Goal: Find specific page/section: Find specific page/section

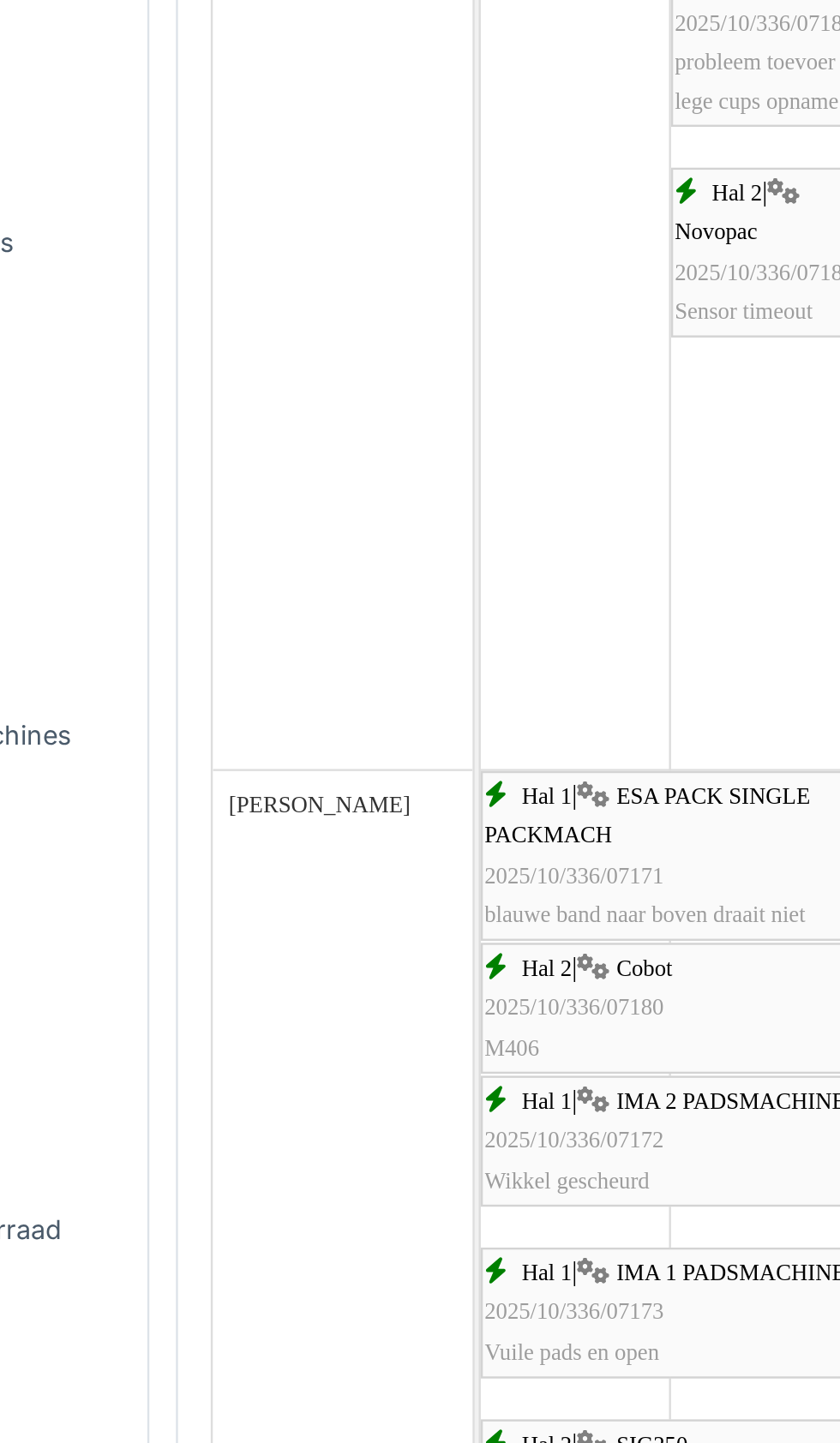
scroll to position [986, 0]
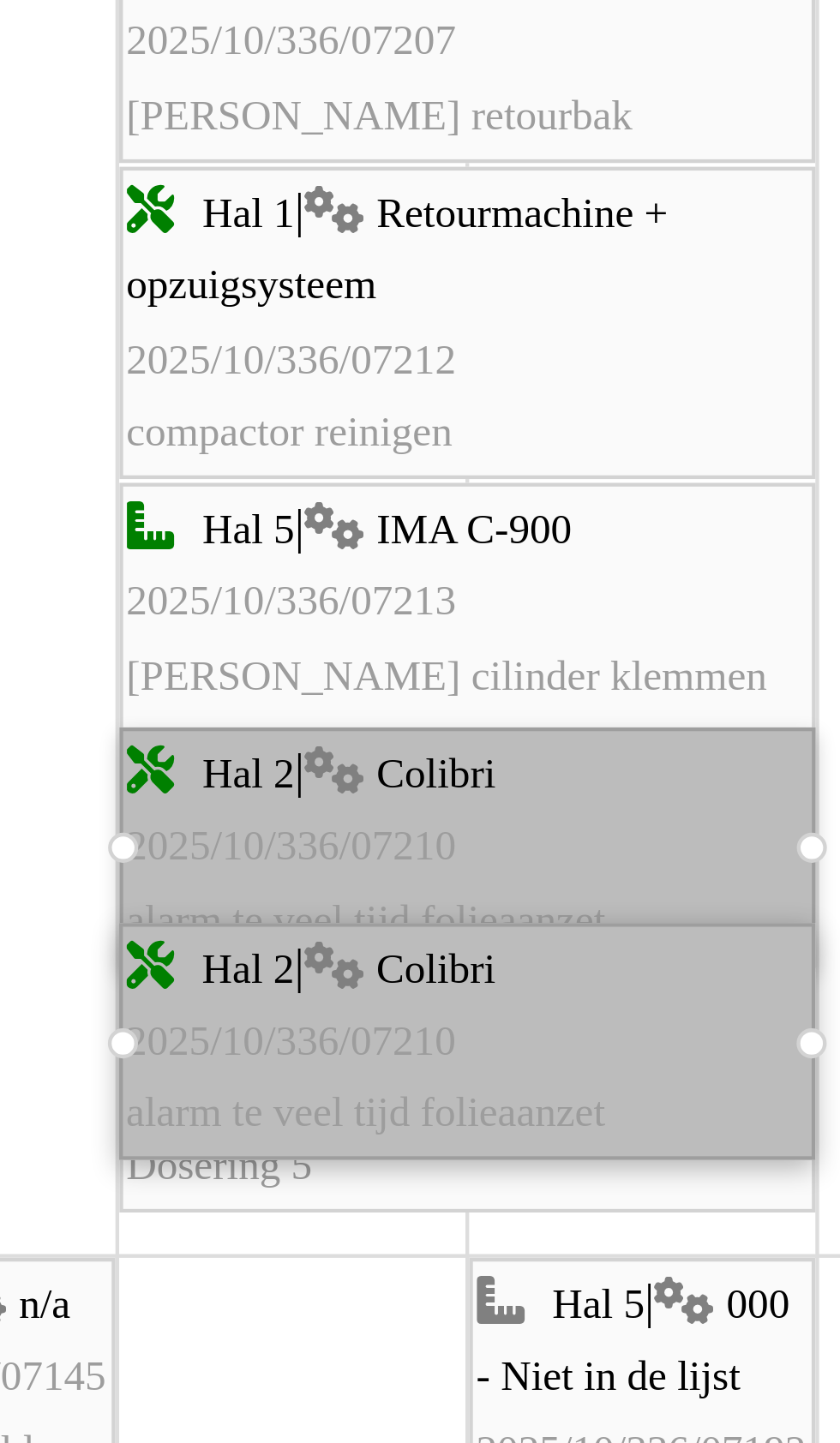
click at [333, 1245] on div at bounding box center [336, 1248] width 7 height 7
click at [421, 1248] on link "Hal 2 | Colibri 2025/10/336/07210 alarm te veel tijd folieaanzet" at bounding box center [414, 1249] width 159 height 55
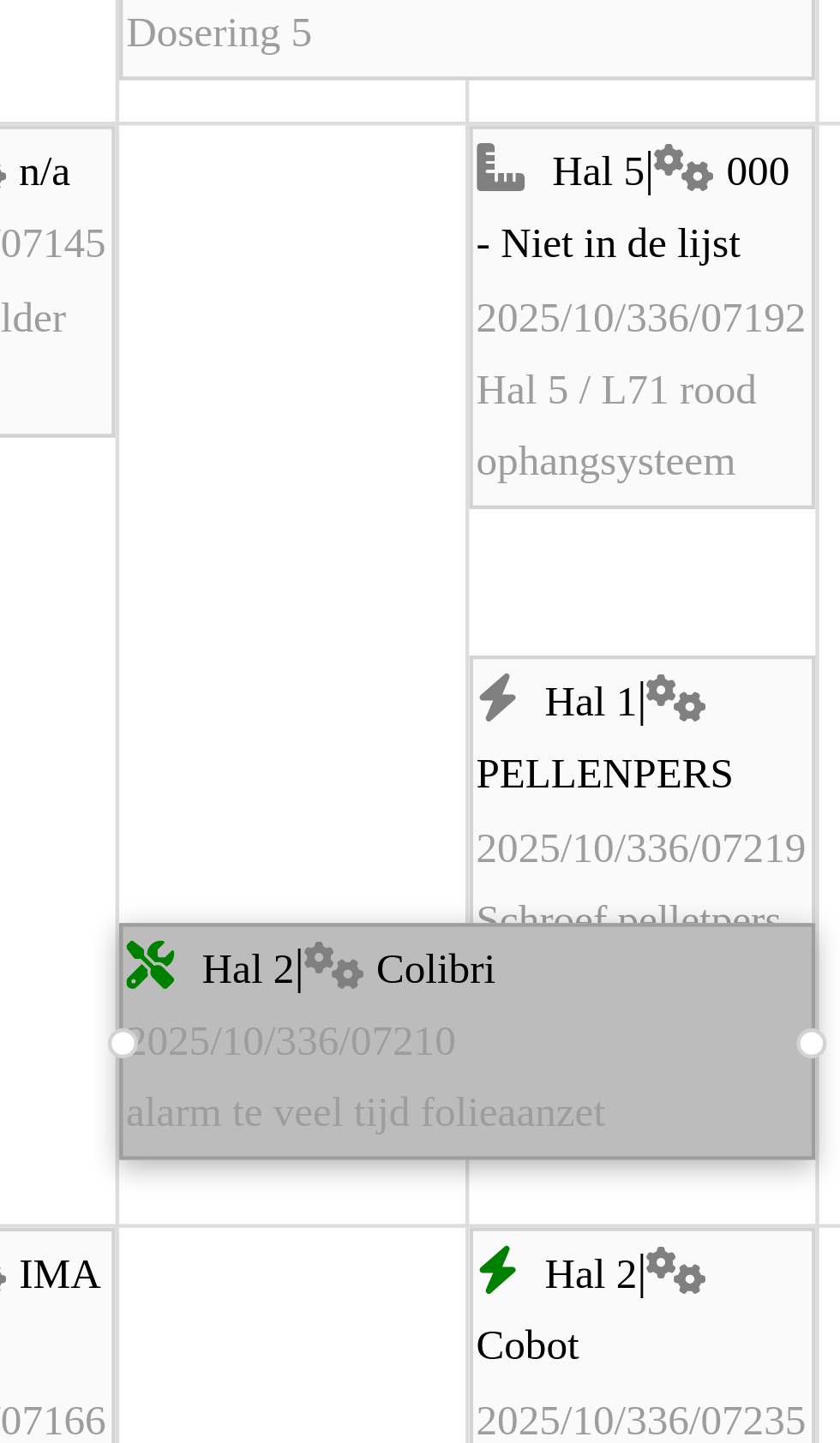
scroll to position [2558, 0]
